Goal: Check status: Check status

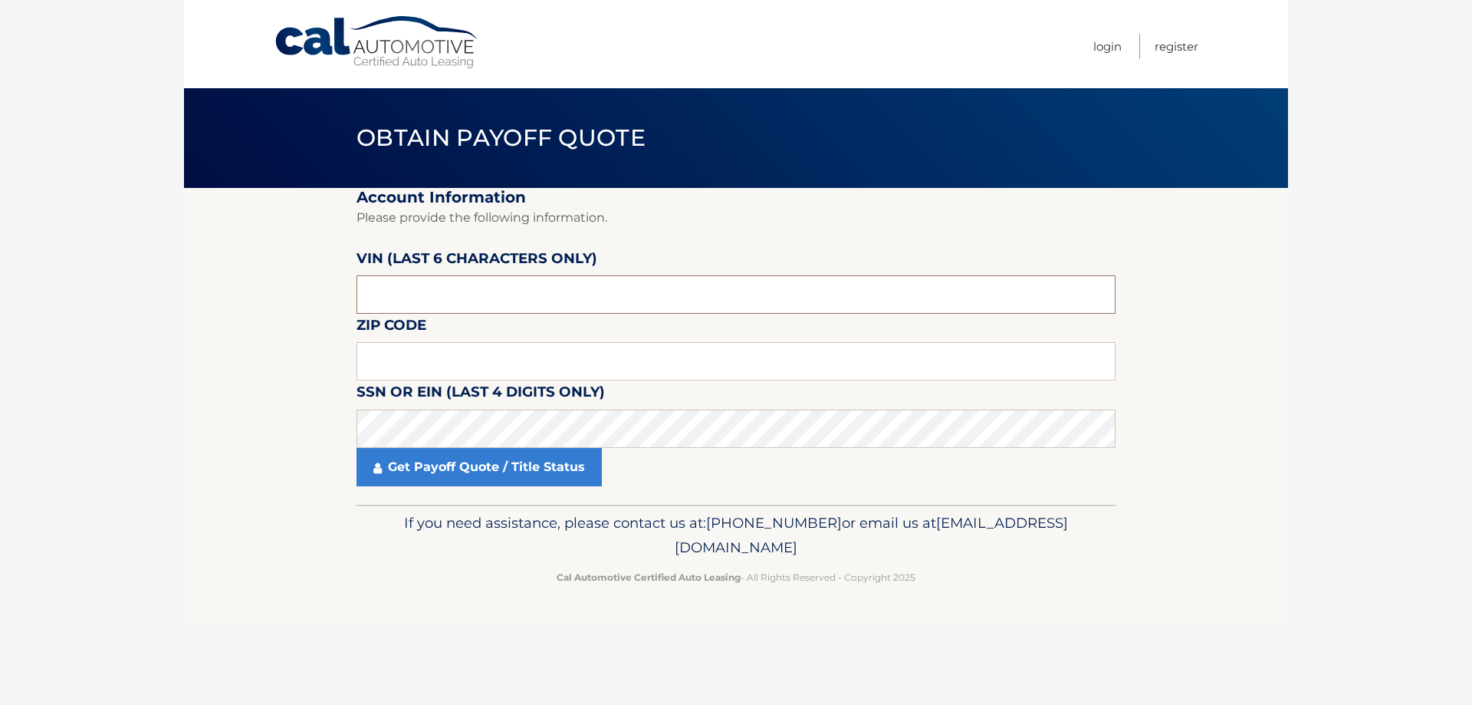
click at [541, 295] on input "text" at bounding box center [736, 294] width 759 height 38
type input "504192"
type input "07006"
click at [511, 476] on link "Get Payoff Quote / Title Status" at bounding box center [479, 467] width 245 height 38
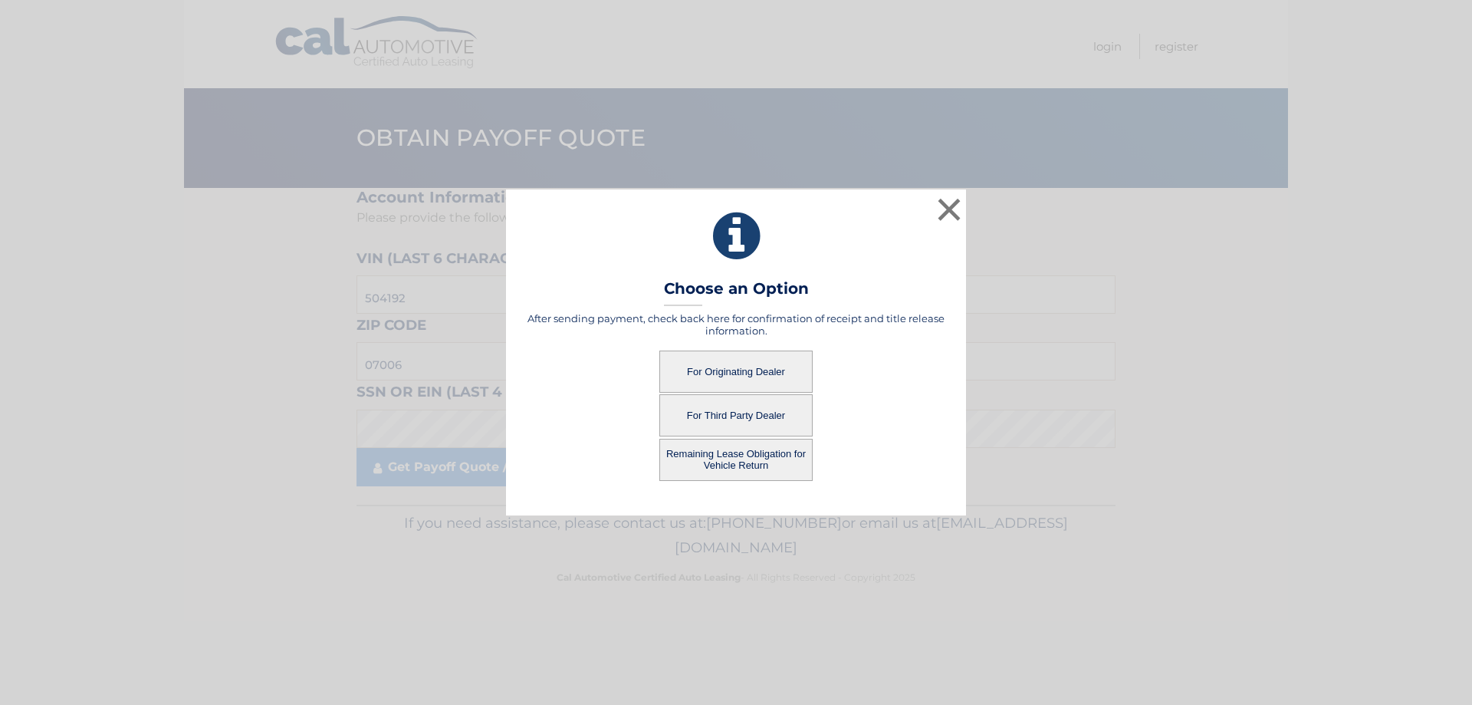
click at [732, 368] on button "For Originating Dealer" at bounding box center [735, 371] width 153 height 42
click at [738, 372] on button "For Originating Dealer" at bounding box center [735, 371] width 153 height 42
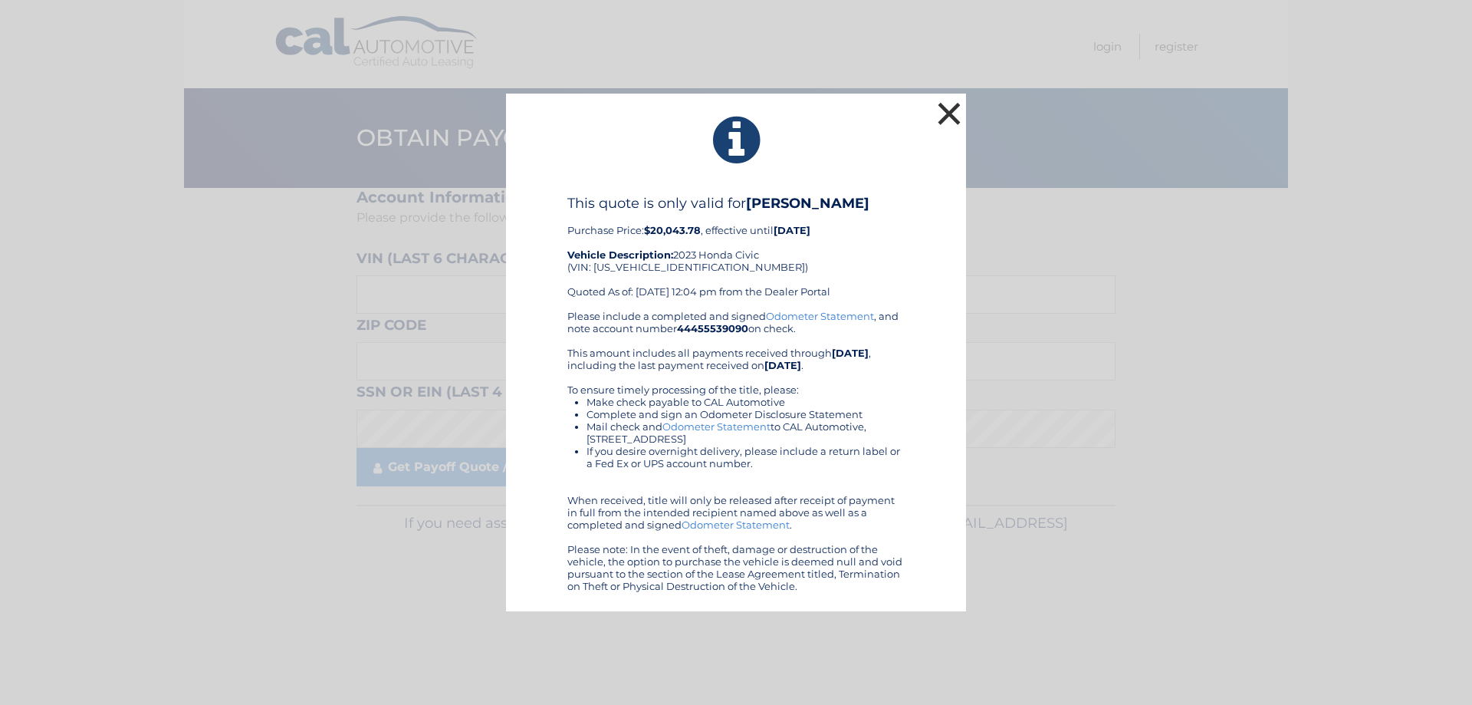
click at [956, 113] on button "×" at bounding box center [949, 113] width 31 height 31
